Goal: Transaction & Acquisition: Subscribe to service/newsletter

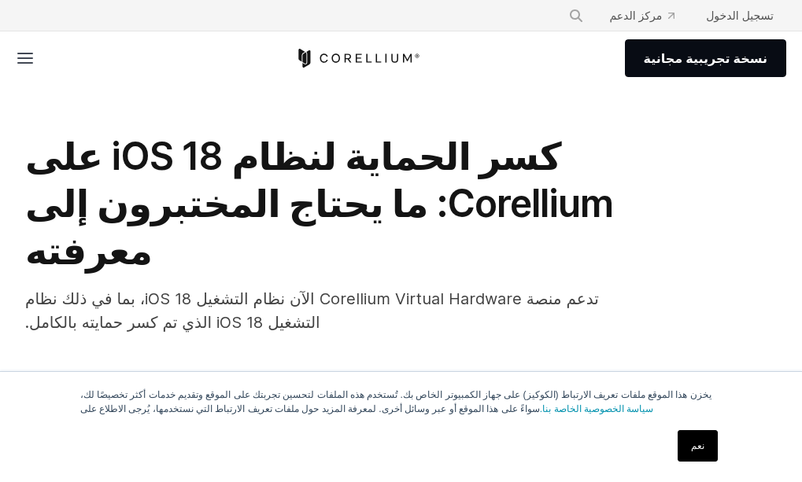
click at [0, 0] on font "نسخة تجريبية مجانية" at bounding box center [0, 0] width 0 height 0
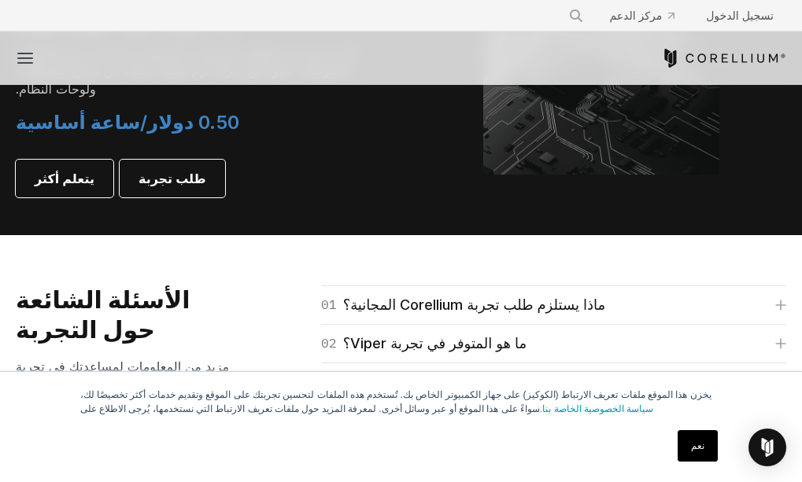
scroll to position [2046, 0]
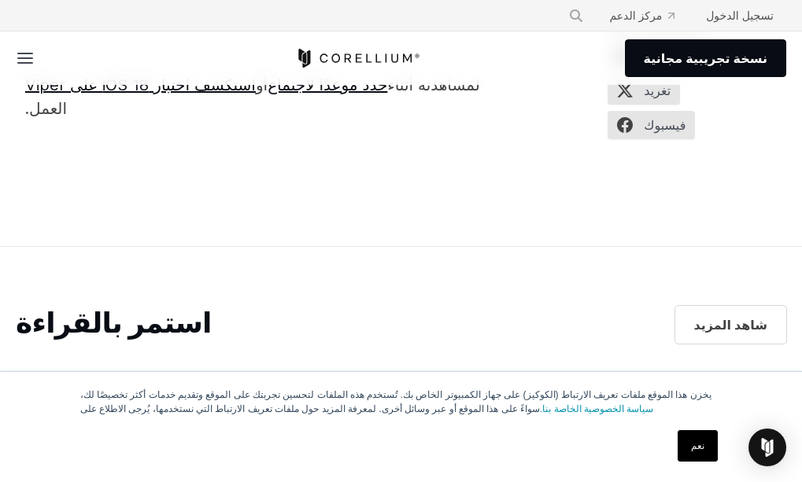
scroll to position [3242, 0]
